Goal: Check status: Check status

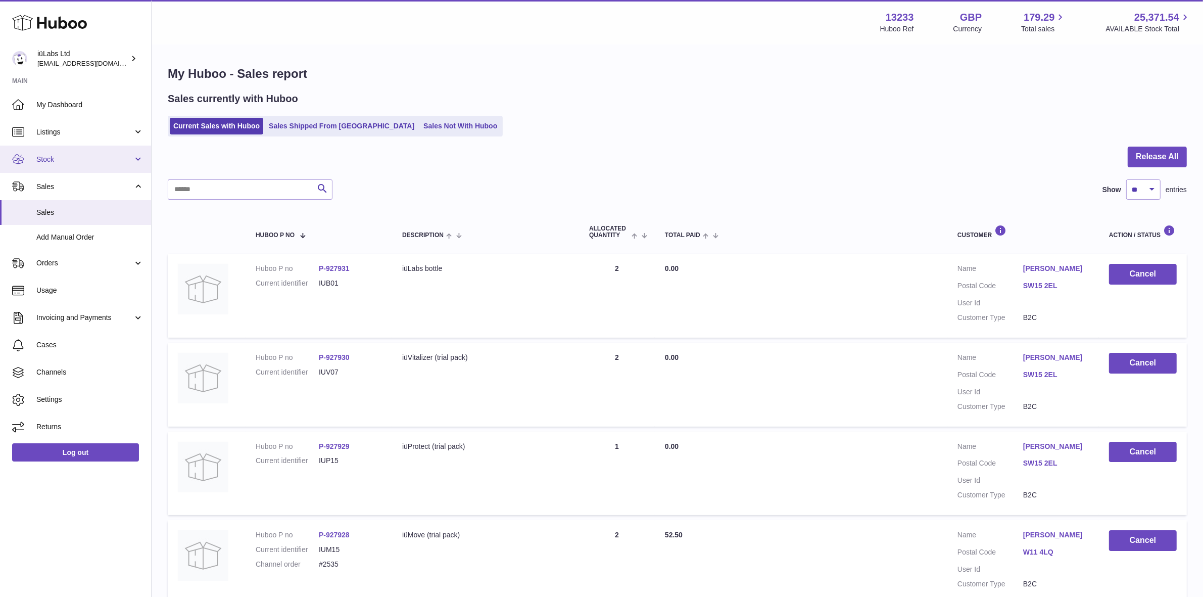
click at [58, 152] on link "Stock" at bounding box center [75, 158] width 151 height 27
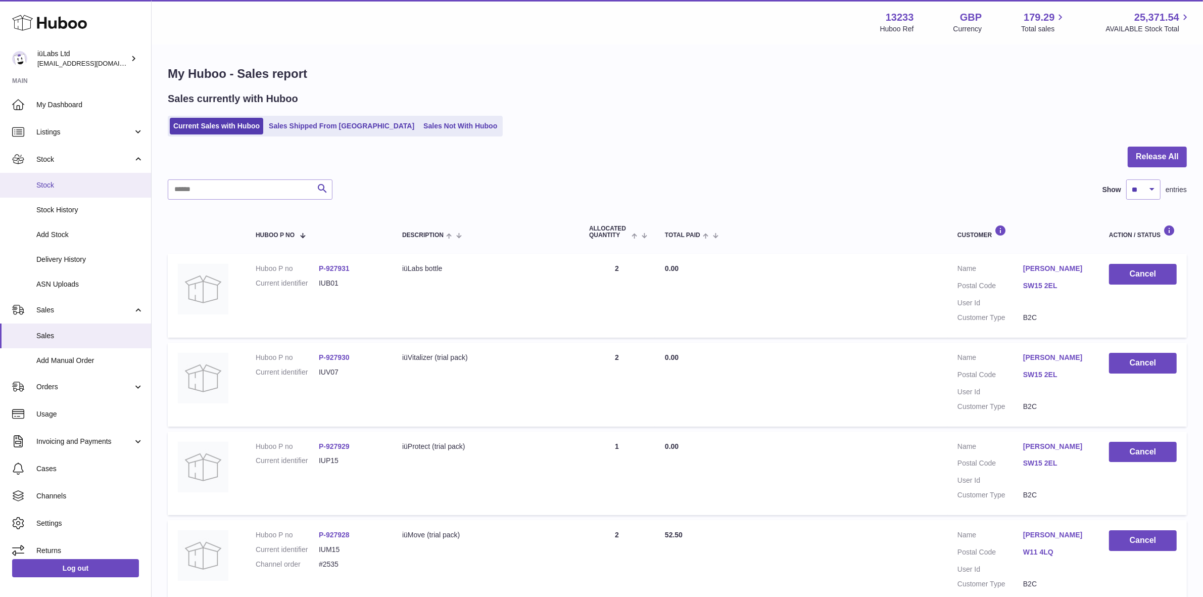
click at [64, 182] on span "Stock" at bounding box center [89, 185] width 107 height 10
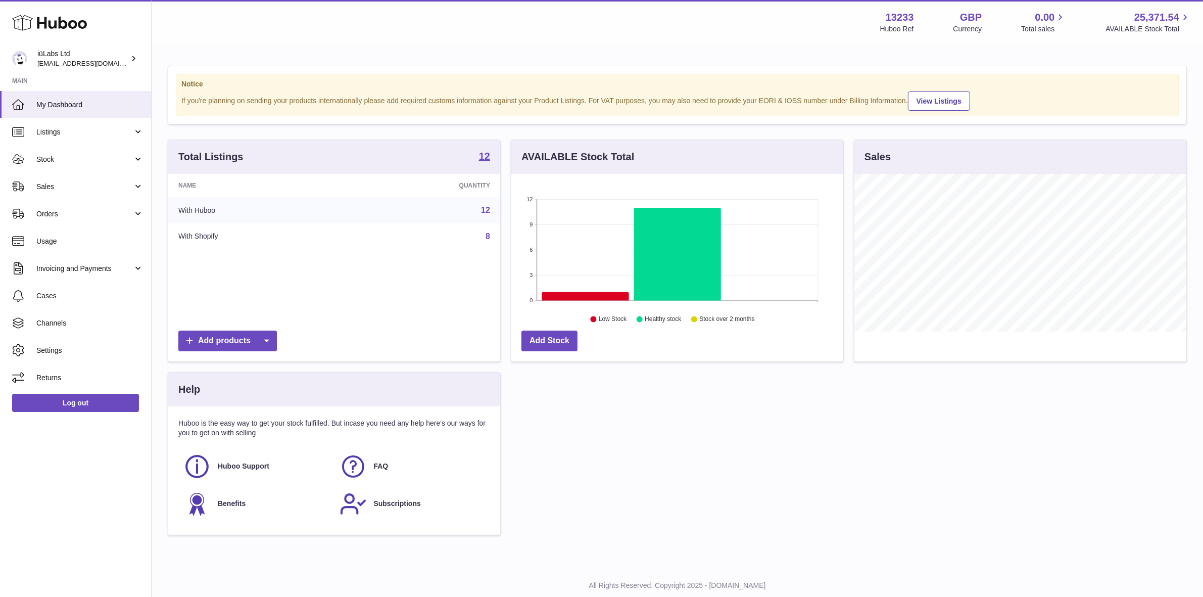
scroll to position [157, 332]
click at [78, 155] on span "Stock" at bounding box center [84, 160] width 96 height 10
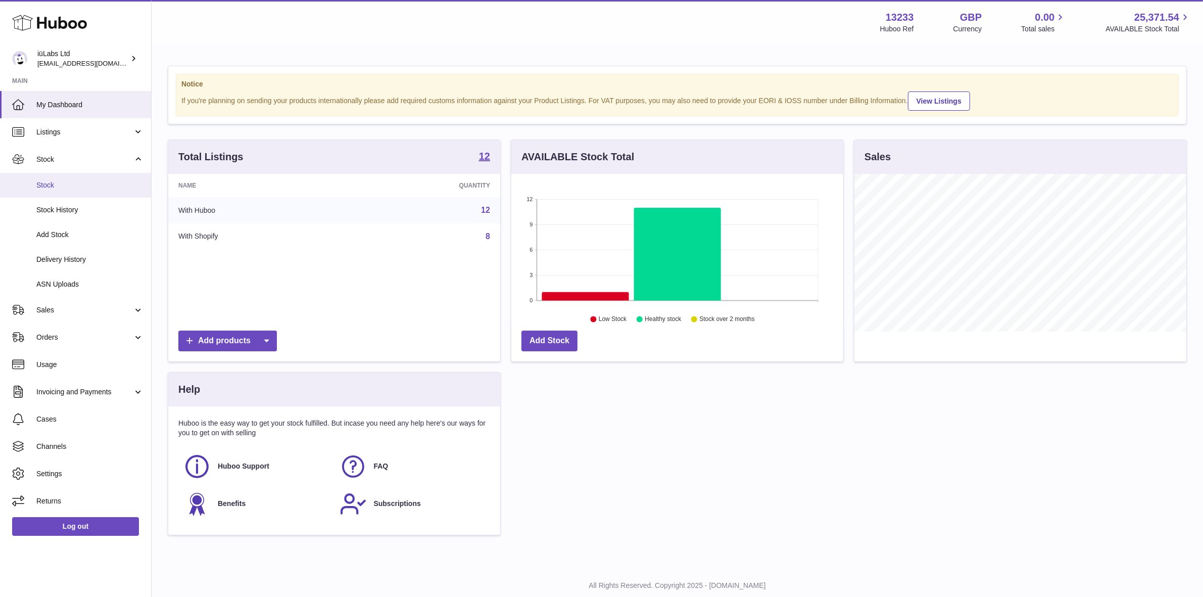
click at [82, 191] on link "Stock" at bounding box center [75, 185] width 151 height 25
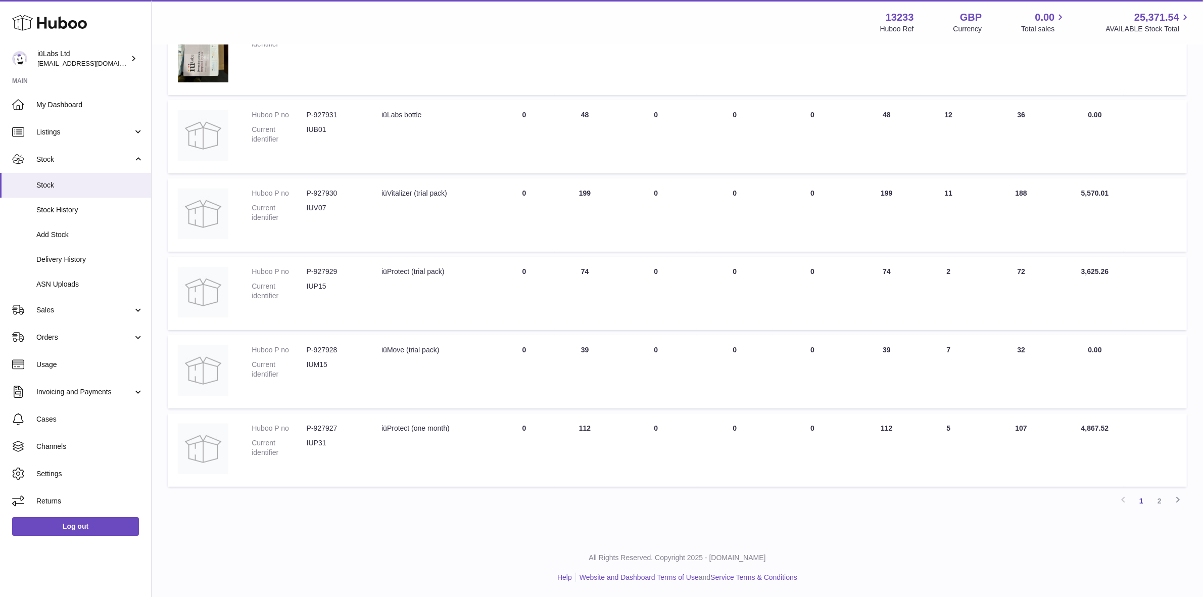
scroll to position [567, 0]
click at [1155, 505] on link "2" at bounding box center [1159, 500] width 18 height 18
